Goal: Check status

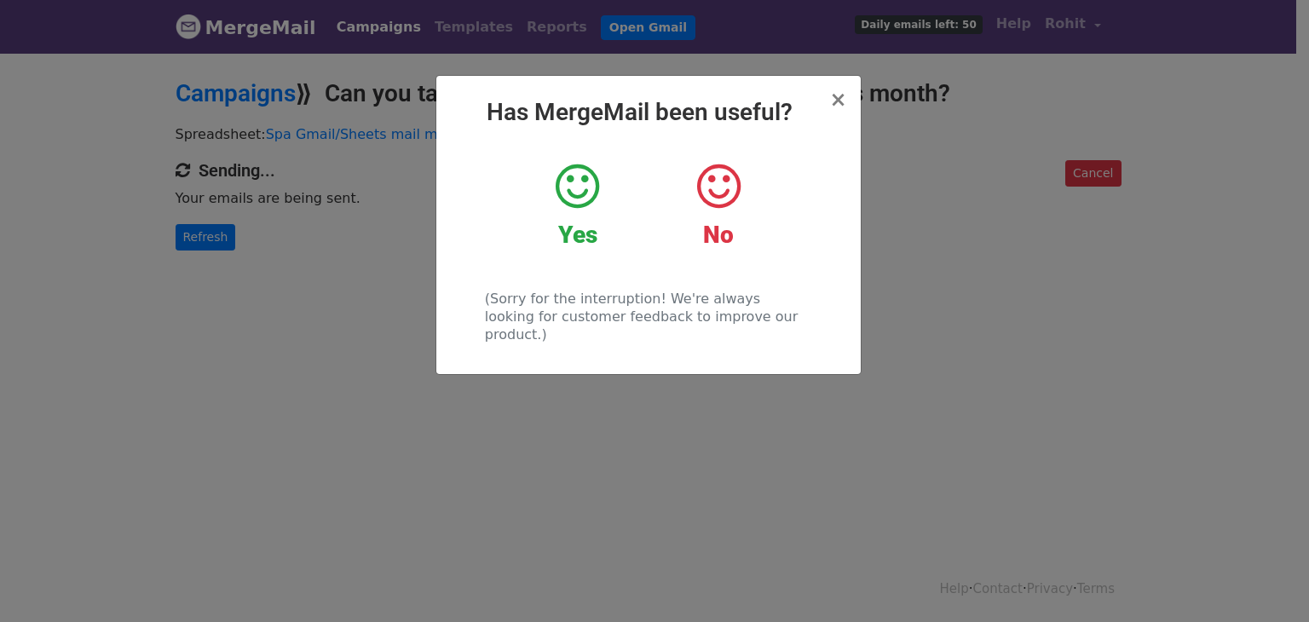
click at [849, 99] on div "× Has MergeMail been useful? Yes No (Sorry for the interruption! We're always l…" at bounding box center [648, 225] width 424 height 298
click at [843, 103] on span "×" at bounding box center [837, 100] width 17 height 24
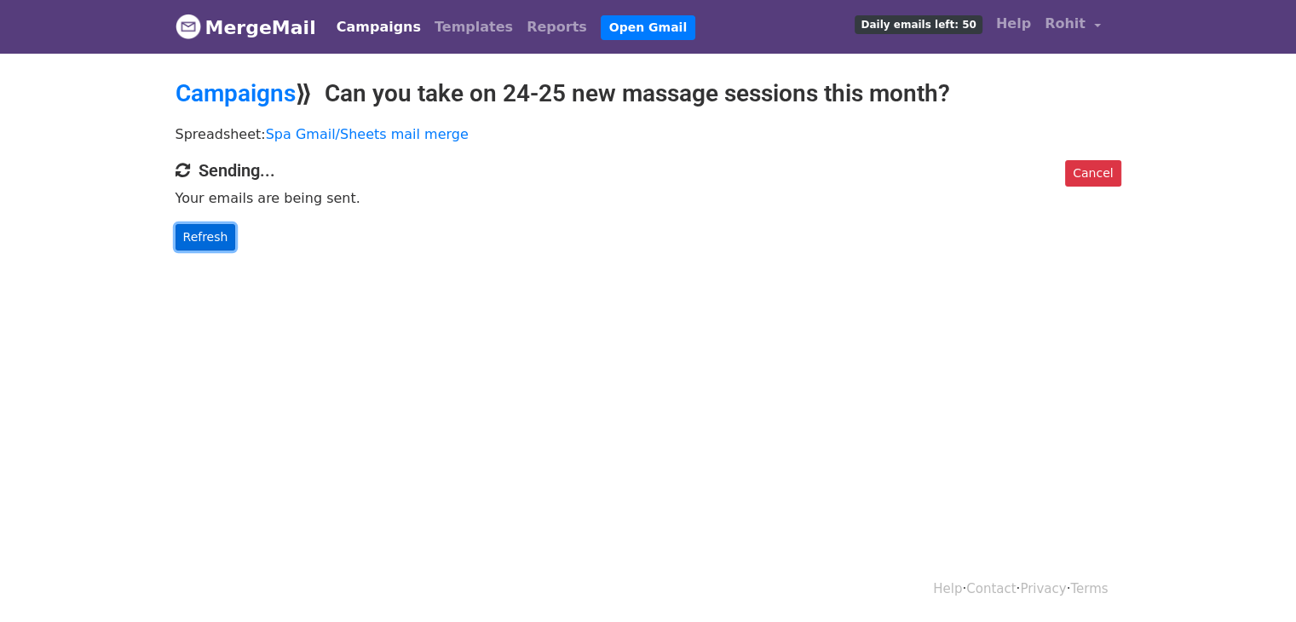
click at [196, 229] on link "Refresh" at bounding box center [206, 237] width 60 height 26
click at [201, 239] on link "Refresh" at bounding box center [206, 237] width 60 height 26
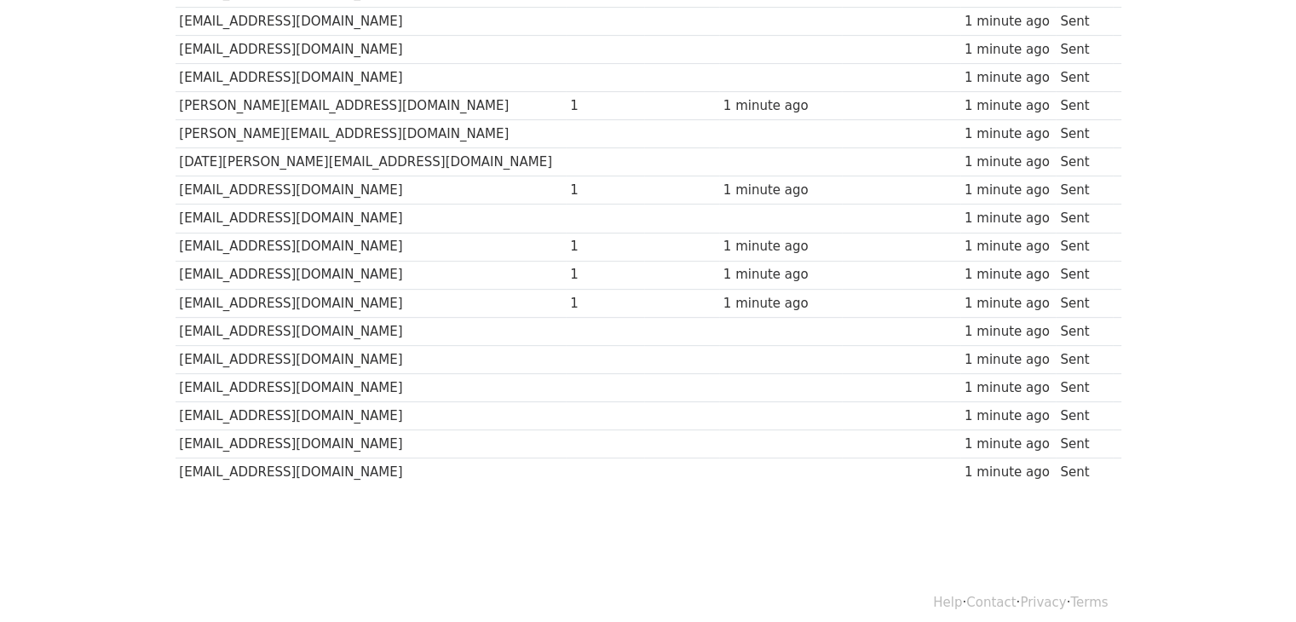
scroll to position [756, 0]
click at [378, 298] on td "shifaclinicuk@gmail.com" at bounding box center [371, 304] width 391 height 28
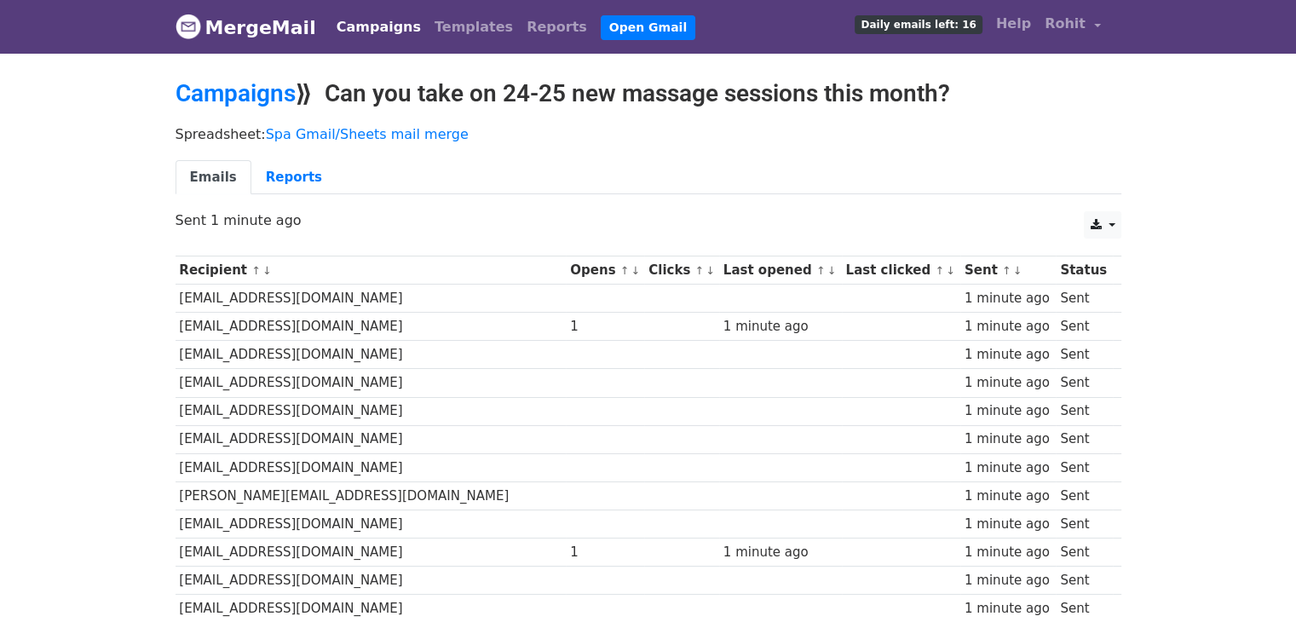
scroll to position [0, 0]
click at [207, 170] on link "Emails" at bounding box center [214, 177] width 76 height 35
click at [288, 175] on link "Reports" at bounding box center [293, 177] width 85 height 35
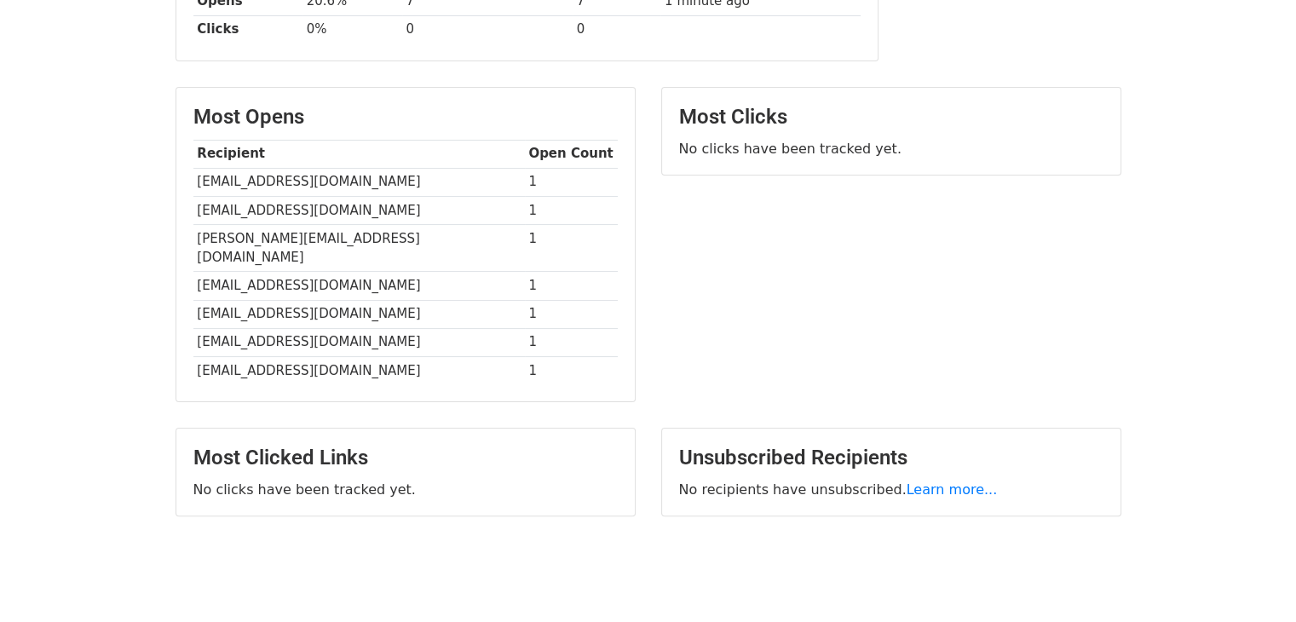
scroll to position [375, 0]
